Goal: Task Accomplishment & Management: Complete application form

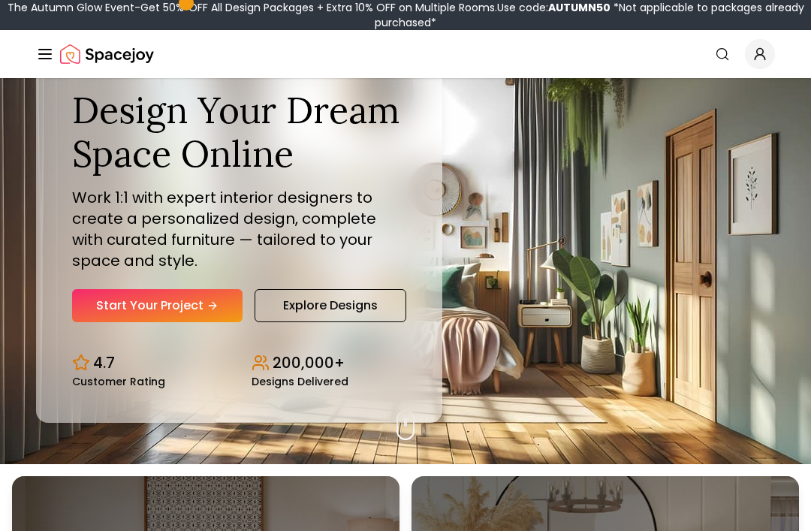
scroll to position [67, 0]
click at [112, 322] on link "Start Your Project" at bounding box center [157, 305] width 171 height 33
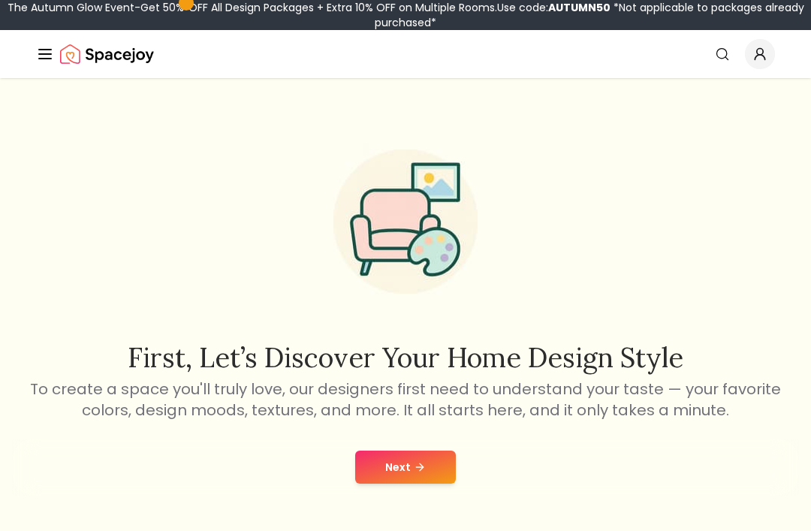
click at [434, 452] on button "Next" at bounding box center [405, 467] width 101 height 33
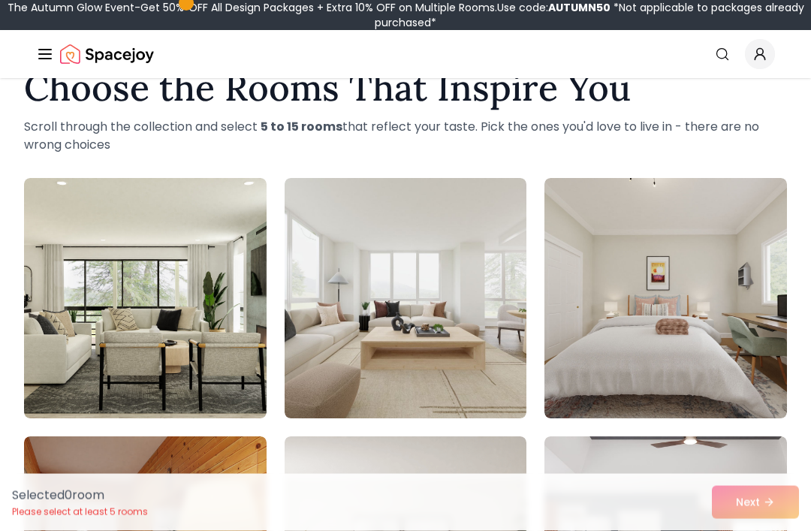
scroll to position [44, 0]
click at [429, 317] on img at bounding box center [406, 298] width 243 height 240
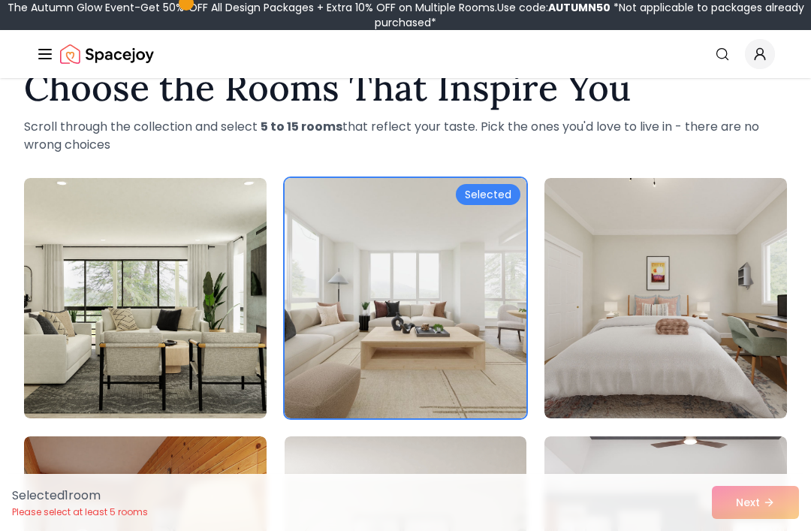
click at [462, 332] on img at bounding box center [406, 298] width 243 height 240
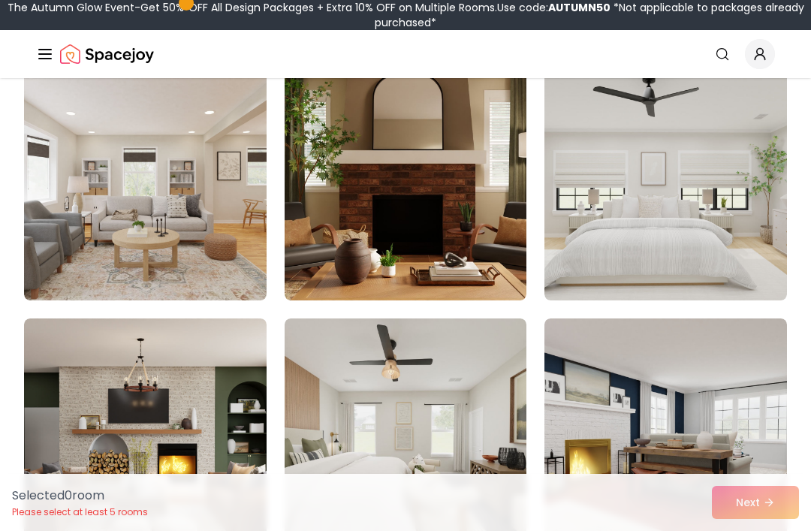
click at [745, 236] on img at bounding box center [666, 180] width 243 height 240
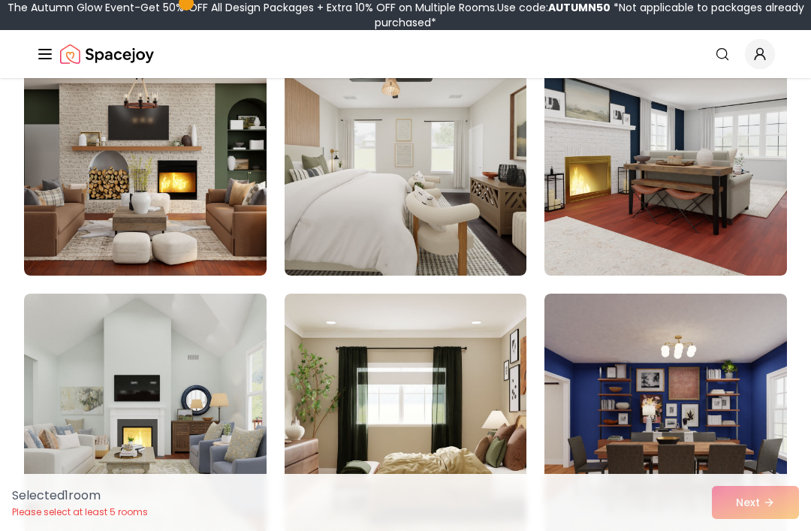
scroll to position [959, 0]
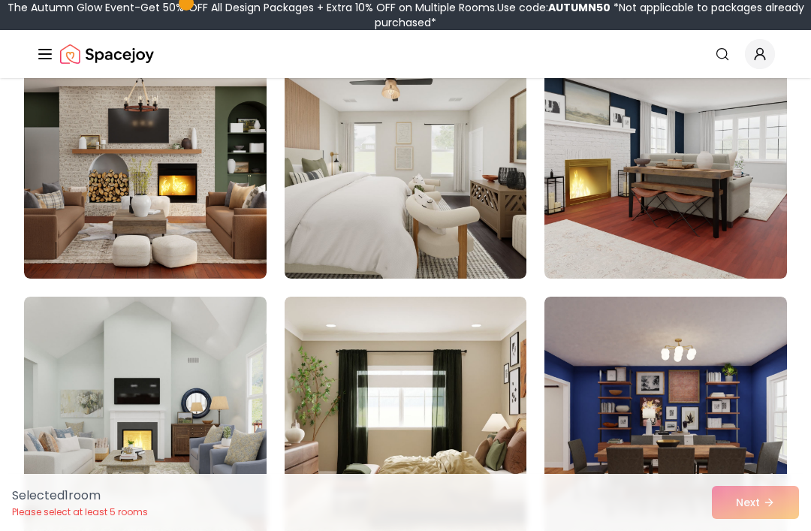
click at [437, 237] on img at bounding box center [406, 158] width 243 height 240
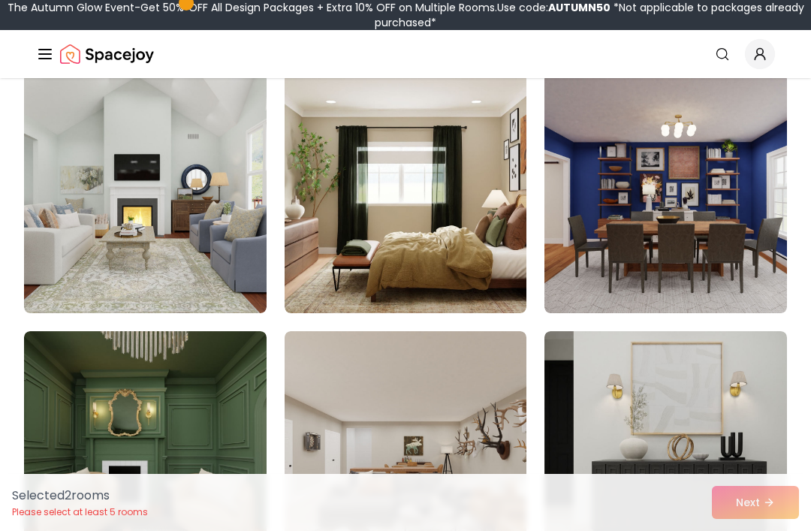
click at [441, 237] on img at bounding box center [406, 193] width 243 height 240
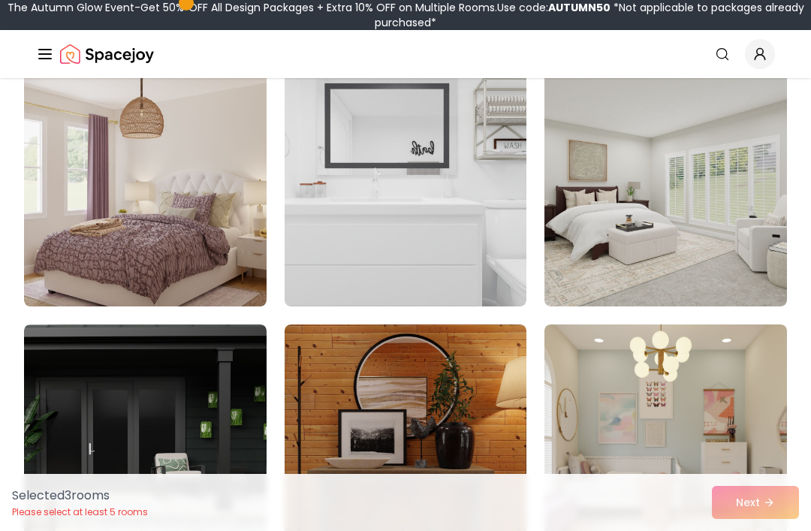
scroll to position [3500, 0]
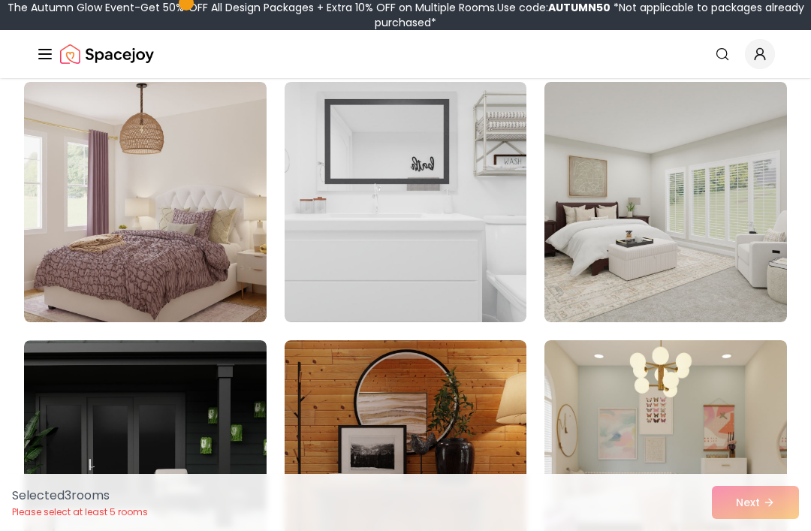
click at [733, 276] on img at bounding box center [666, 202] width 243 height 240
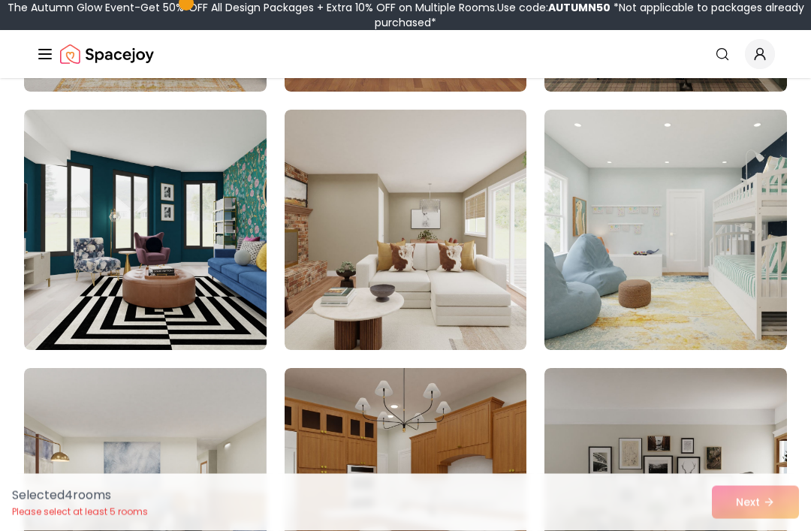
scroll to position [4767, 0]
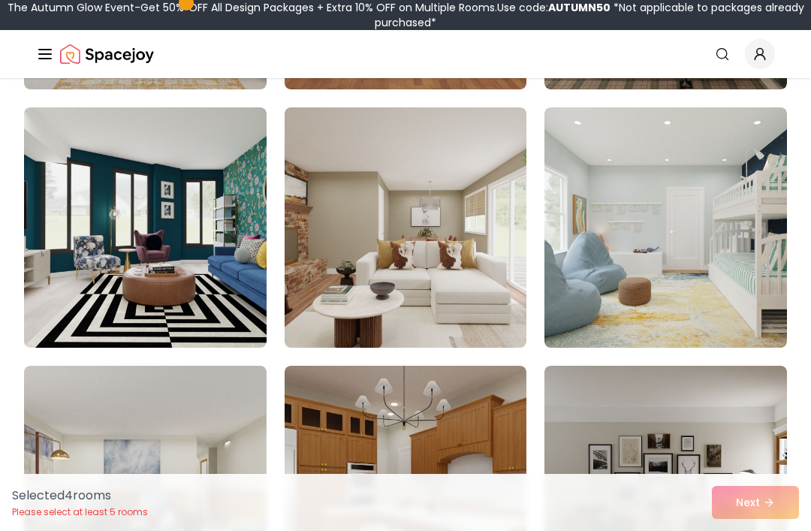
click at [748, 298] on img at bounding box center [666, 227] width 243 height 240
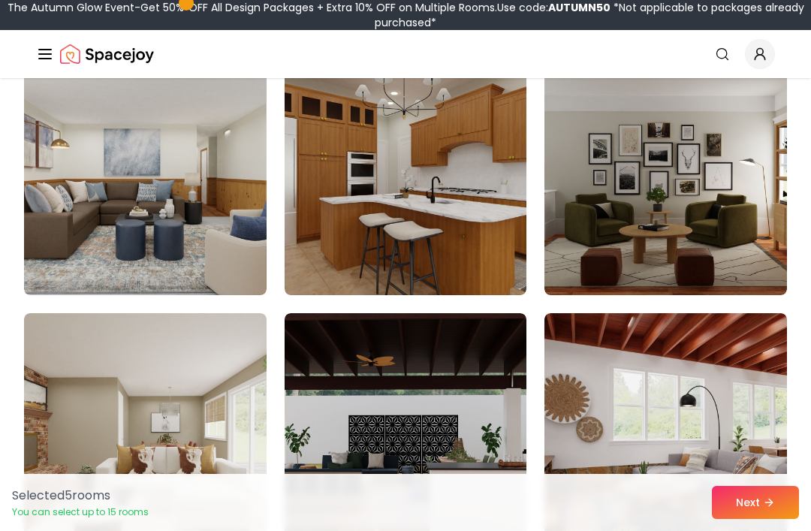
scroll to position [5087, 0]
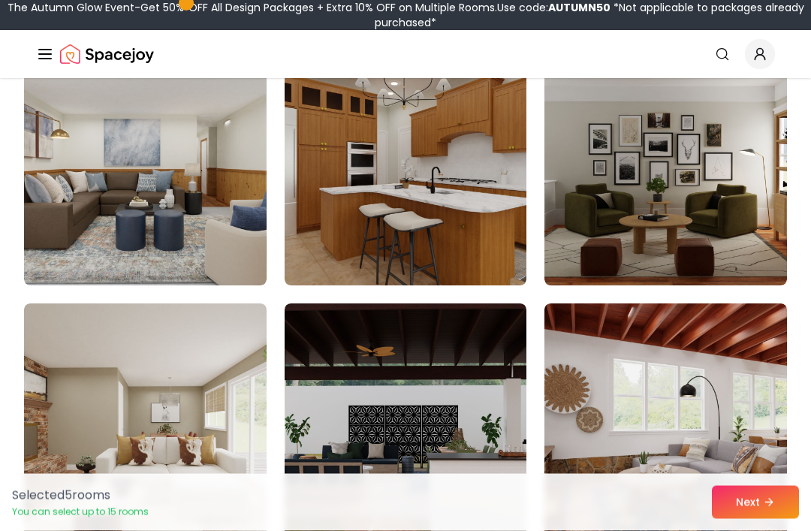
click at [775, 509] on icon at bounding box center [769, 503] width 12 height 12
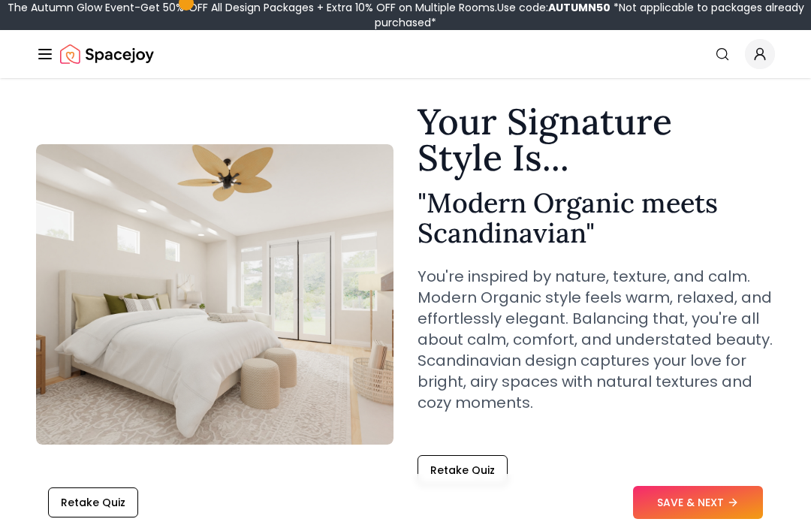
scroll to position [79, 0]
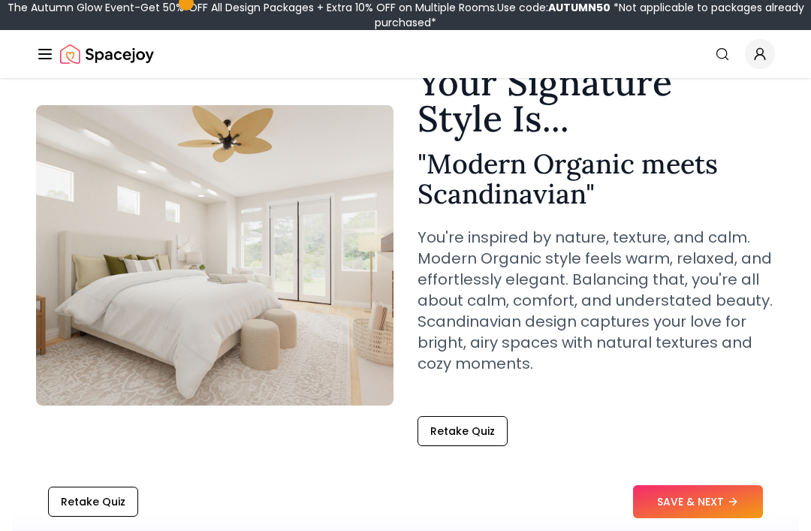
click at [712, 519] on button "SAVE & NEXT" at bounding box center [698, 502] width 130 height 33
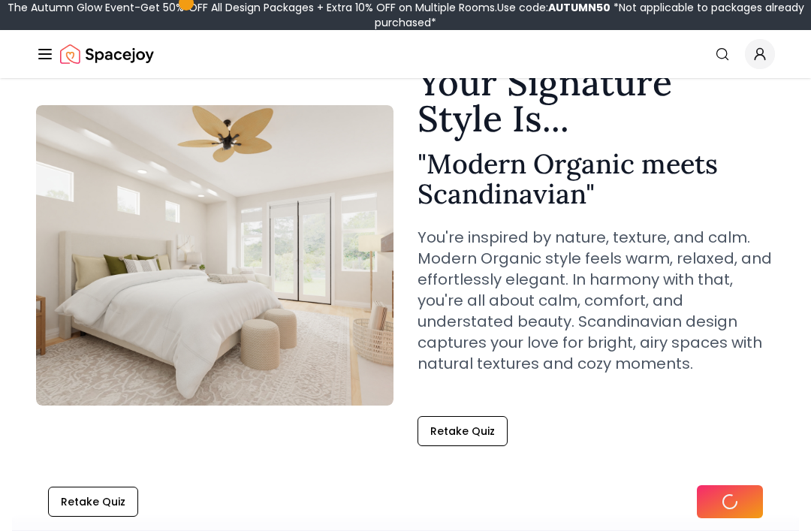
scroll to position [80, 0]
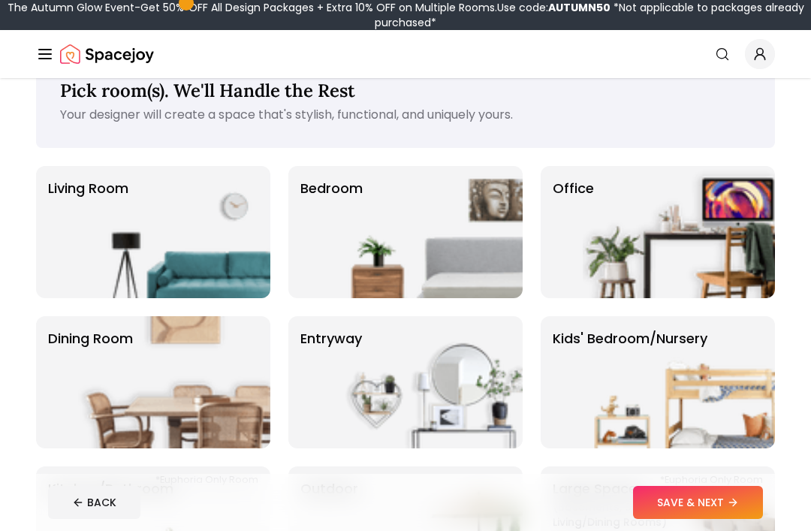
scroll to position [46, 0]
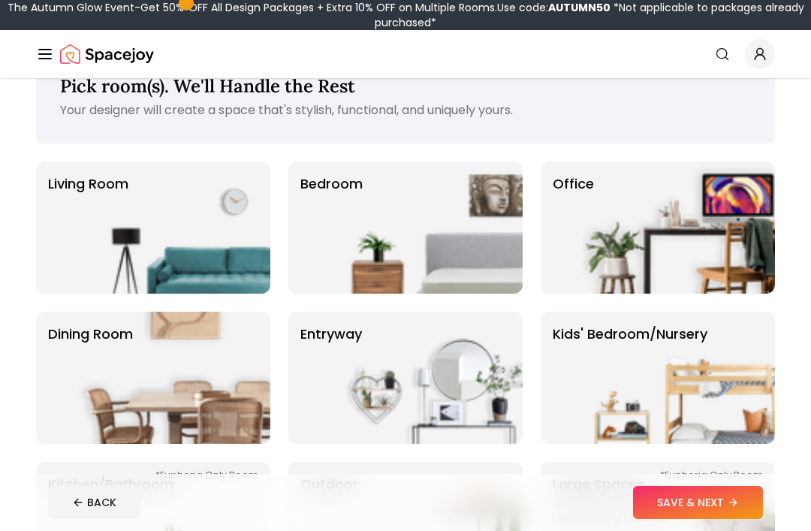
click at [487, 266] on img at bounding box center [427, 228] width 192 height 132
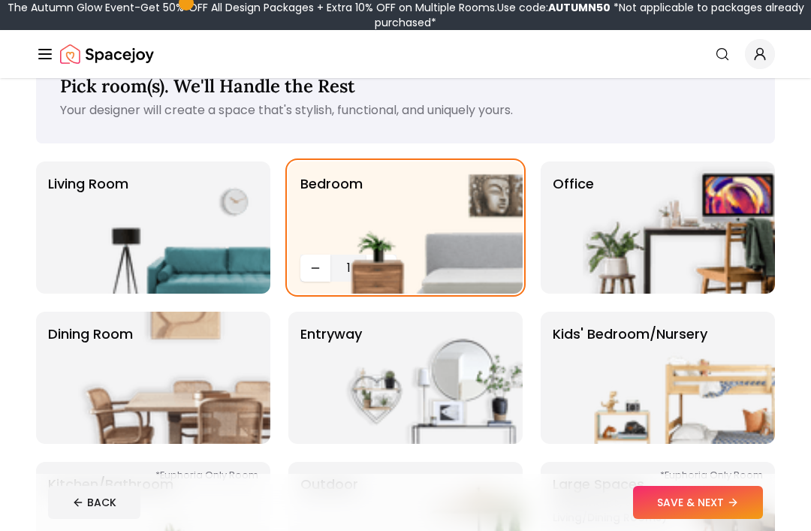
click at [723, 502] on button "SAVE & NEXT" at bounding box center [698, 502] width 130 height 33
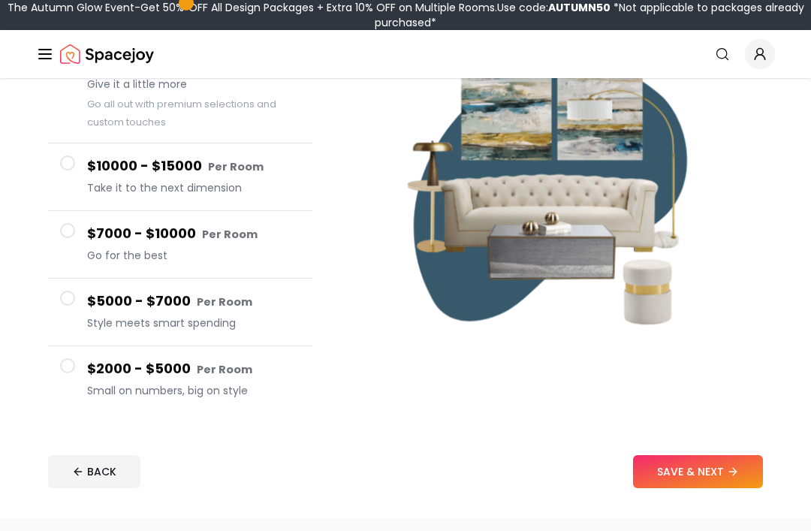
scroll to position [181, 0]
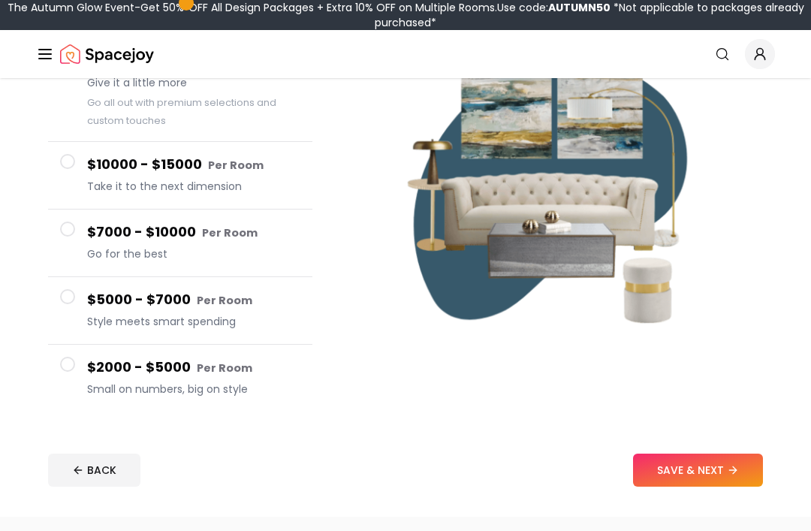
click at [67, 374] on button "$2000 - $5000 Per Room Small on numbers, big on style" at bounding box center [180, 378] width 264 height 67
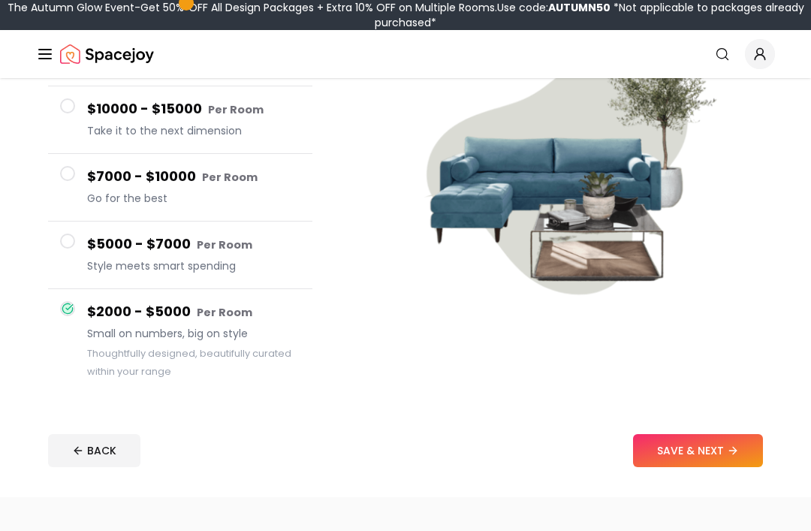
click at [753, 447] on button "SAVE & NEXT" at bounding box center [698, 451] width 130 height 33
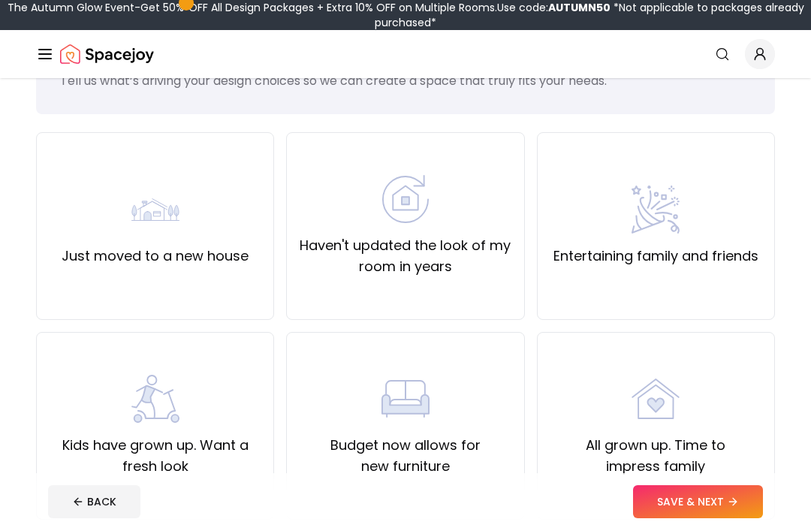
scroll to position [75, 0]
click at [46, 263] on div "Just moved to a new house" at bounding box center [155, 226] width 238 height 188
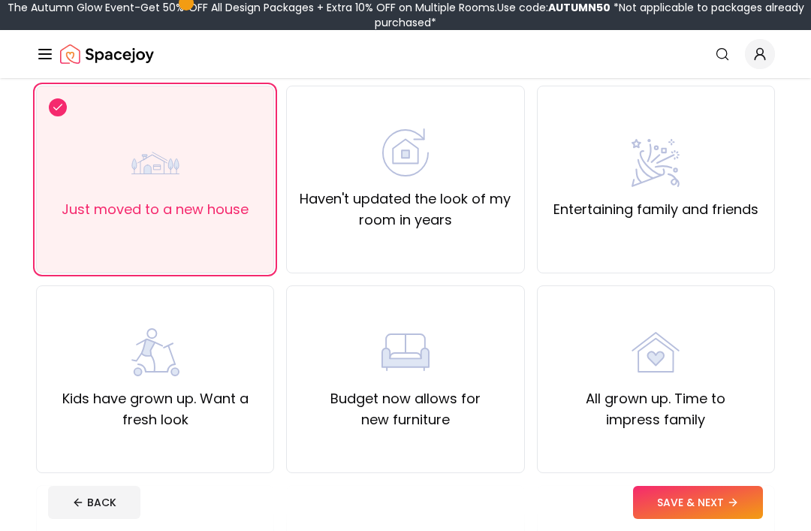
scroll to position [119, 0]
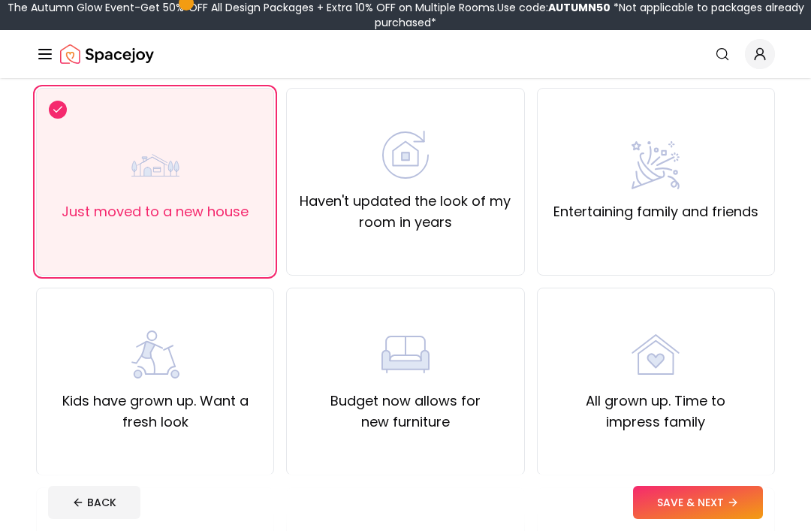
click at [725, 504] on button "SAVE & NEXT" at bounding box center [698, 502] width 130 height 33
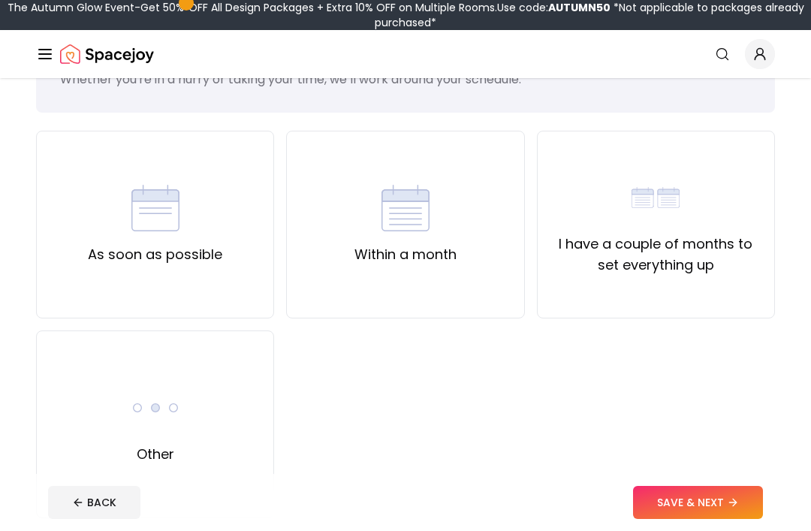
scroll to position [77, 0]
click at [61, 260] on div "As soon as possible" at bounding box center [155, 224] width 238 height 188
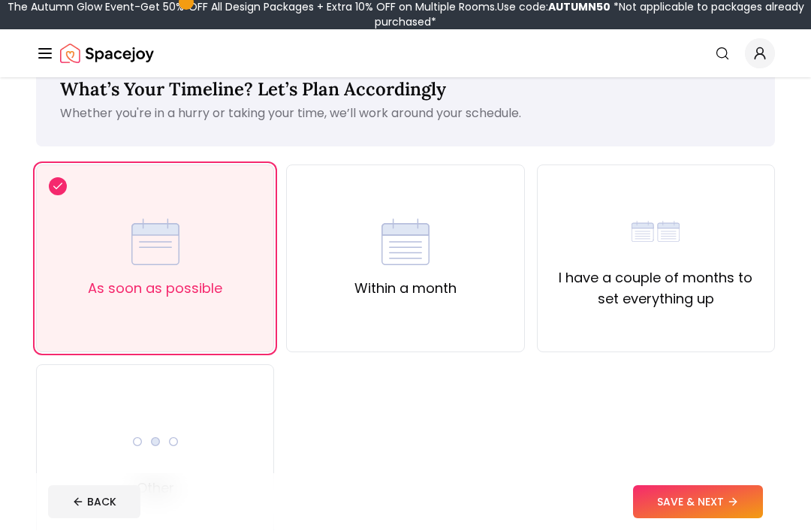
scroll to position [43, 0]
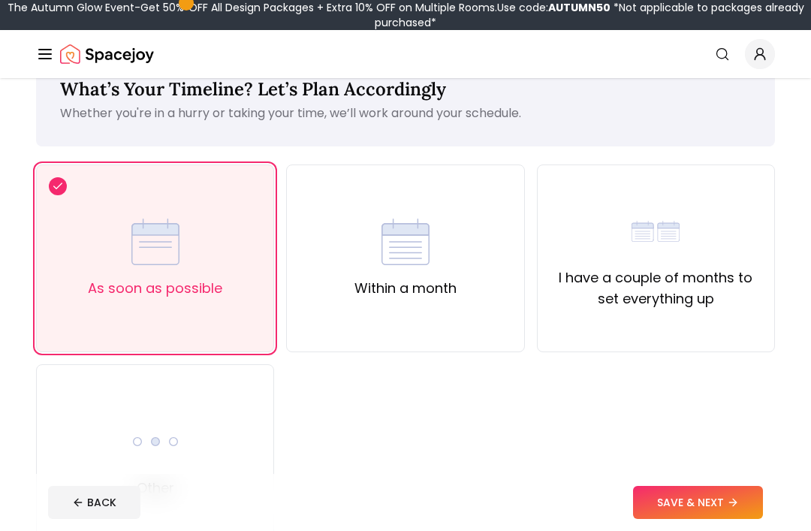
click at [730, 513] on button "SAVE & NEXT" at bounding box center [698, 502] width 130 height 33
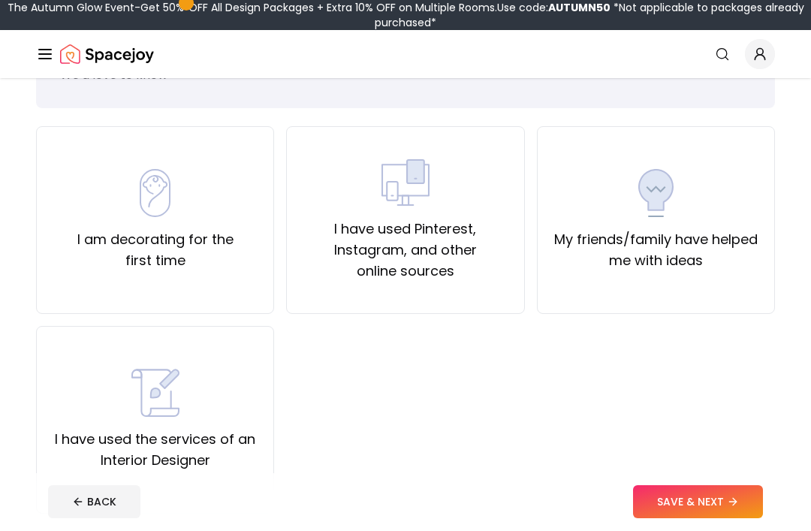
scroll to position [81, 0]
click at [312, 285] on div "I have used Pinterest, Instagram, and other online sources" at bounding box center [405, 220] width 238 height 188
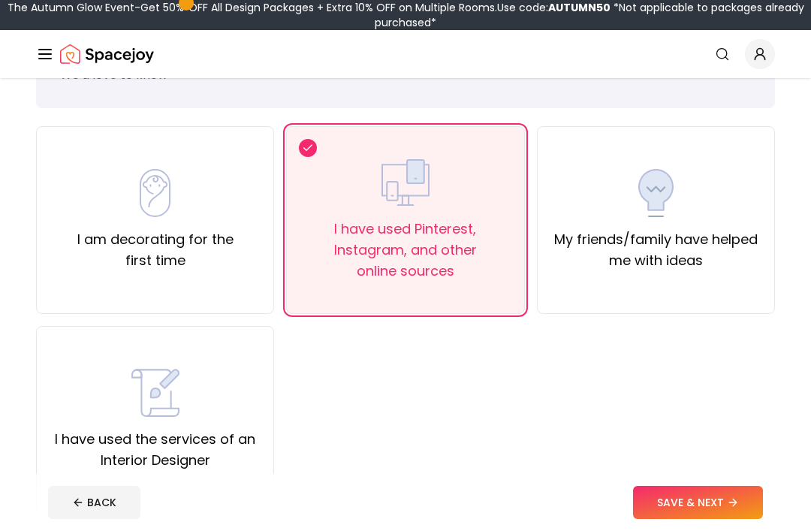
click at [739, 519] on button "SAVE & NEXT" at bounding box center [698, 502] width 130 height 33
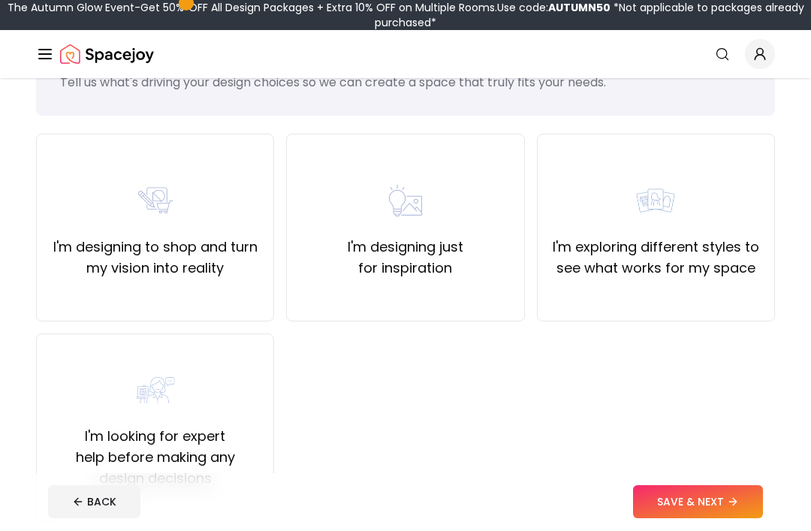
scroll to position [74, 0]
click at [744, 519] on button "SAVE & NEXT" at bounding box center [698, 502] width 130 height 33
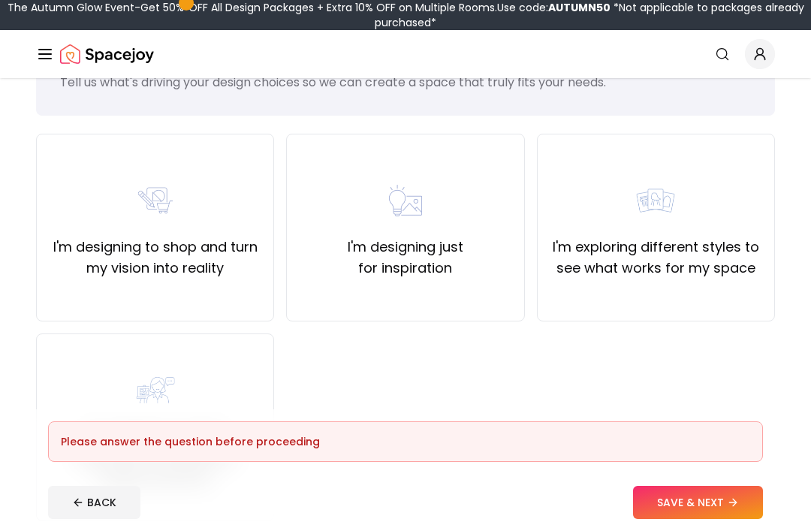
click at [62, 202] on div "I'm designing to shop and turn my vision into reality" at bounding box center [155, 228] width 213 height 102
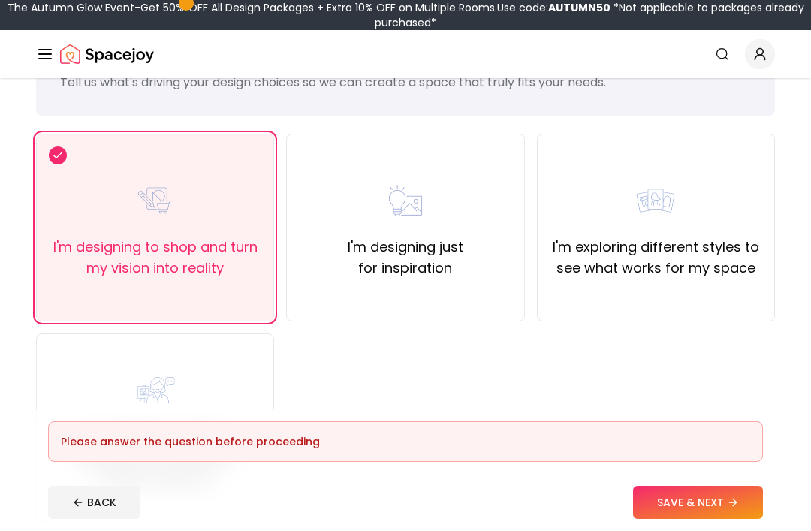
click at [56, 206] on div "I'm designing to shop and turn my vision into reality" at bounding box center [155, 228] width 213 height 102
click at [303, 303] on div "I'm designing just for inspiration" at bounding box center [405, 228] width 238 height 188
click at [727, 519] on button "SAVE & NEXT" at bounding box center [698, 502] width 130 height 33
